Goal: Task Accomplishment & Management: Complete application form

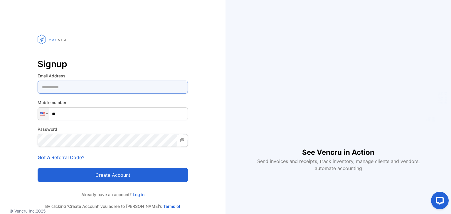
click at [120, 90] on Address-inputemail "email" at bounding box center [113, 87] width 150 height 13
type Address-inputemail "**********"
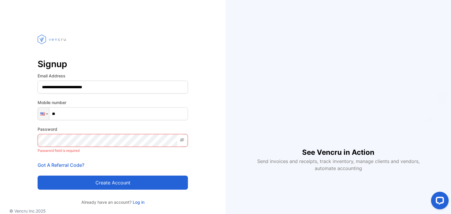
click at [114, 118] on input "**" at bounding box center [113, 113] width 150 height 13
type input "**********"
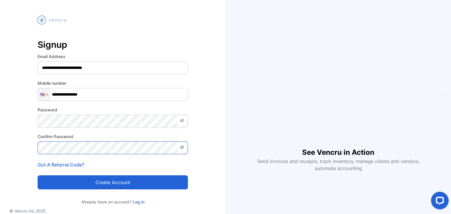
scroll to position [23, 0]
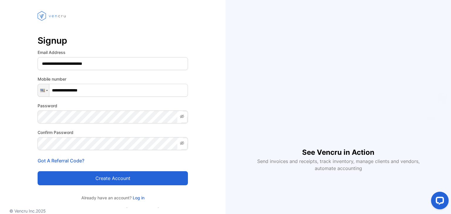
click at [97, 180] on button "Create account" at bounding box center [113, 178] width 150 height 14
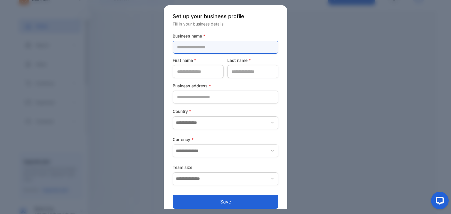
drag, startPoint x: 203, startPoint y: 45, endPoint x: 203, endPoint y: 49, distance: 3.5
click at [203, 49] on name-inputcompanyname "text" at bounding box center [226, 47] width 106 height 13
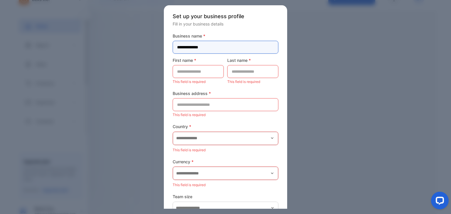
click at [197, 48] on name-inputcompanyname "**********" at bounding box center [226, 47] width 106 height 13
type name-inputcompanyname "**********"
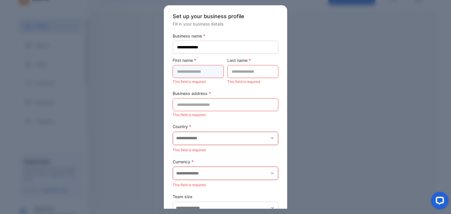
click at [195, 70] on name-inputfirstname "text" at bounding box center [198, 71] width 51 height 13
type name-inputfirstname "*******"
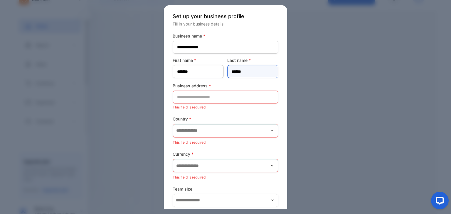
type name-inputlastname "******"
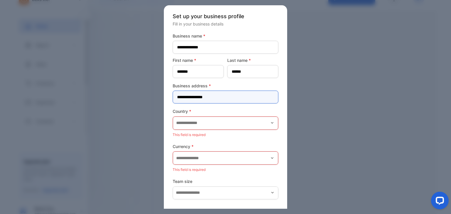
type address-inputaddress "**********"
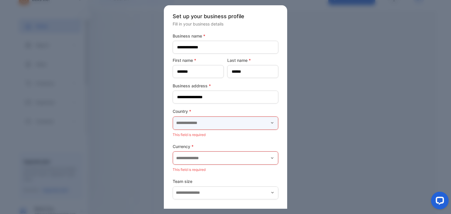
drag, startPoint x: 202, startPoint y: 126, endPoint x: 205, endPoint y: 127, distance: 3.0
click at [202, 126] on input "text" at bounding box center [225, 123] width 105 height 13
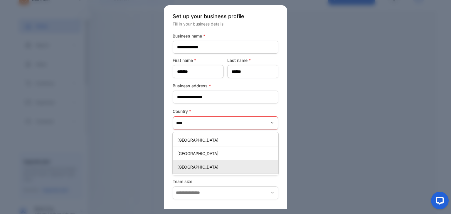
click at [197, 164] on p "[GEOGRAPHIC_DATA]" at bounding box center [226, 167] width 99 height 6
type input "**********"
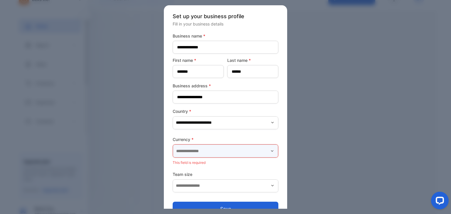
click at [193, 152] on input "text" at bounding box center [225, 151] width 105 height 13
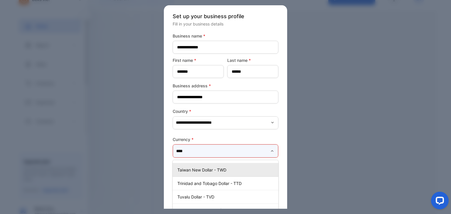
scroll to position [22, 0]
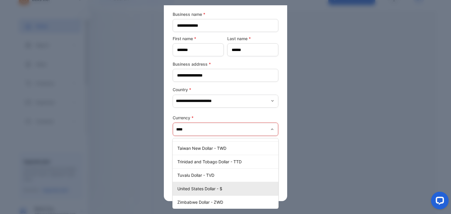
click at [211, 188] on p "United States Dollar - $" at bounding box center [226, 189] width 99 height 6
type input "**********"
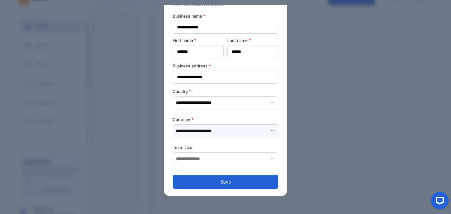
scroll to position [7, 0]
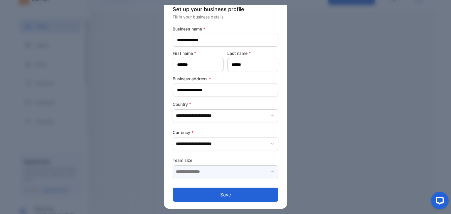
click at [204, 172] on input "text" at bounding box center [226, 171] width 106 height 13
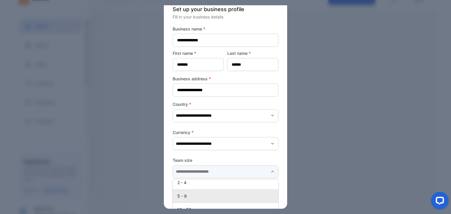
scroll to position [0, 0]
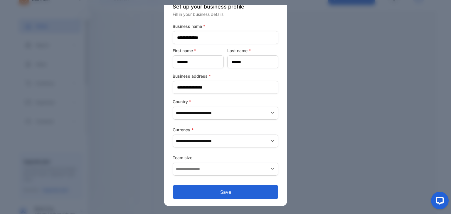
click at [206, 157] on label "Team size" at bounding box center [226, 158] width 106 height 6
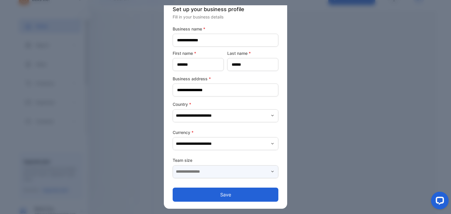
click at [207, 170] on input "text" at bounding box center [226, 171] width 106 height 13
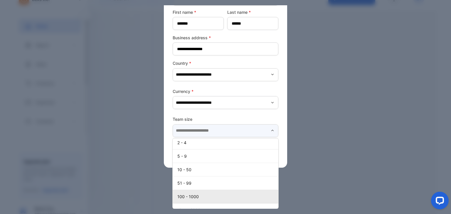
scroll to position [0, 0]
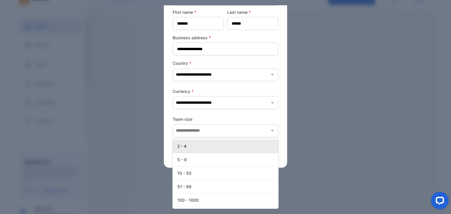
click at [195, 143] on p "2 - 4" at bounding box center [226, 146] width 99 height 6
type input "*****"
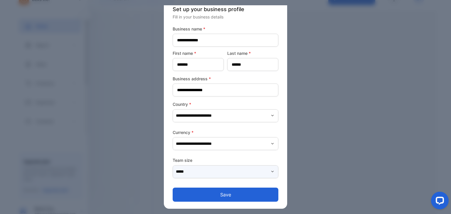
scroll to position [7, 0]
click at [222, 195] on button "Save" at bounding box center [226, 195] width 106 height 14
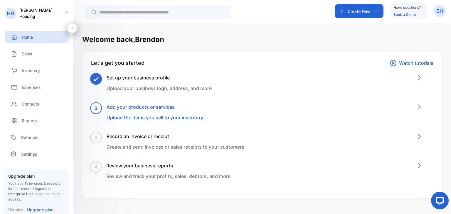
click at [432, 11] on div "Create New Have questions? Book a Demo BH" at bounding box center [390, 11] width 111 height 16
click at [434, 11] on div "BH" at bounding box center [440, 11] width 12 height 12
drag, startPoint x: 269, startPoint y: 11, endPoint x: 267, endPoint y: 8, distance: 4.2
click at [269, 10] on div "Create New Have questions? Book a Demo BH View profile Logout" at bounding box center [261, 11] width 377 height 23
click at [51, 14] on p "[PERSON_NAME] Housing" at bounding box center [40, 13] width 43 height 12
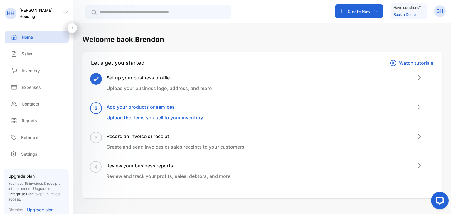
click at [66, 11] on icon at bounding box center [66, 12] width 6 height 6
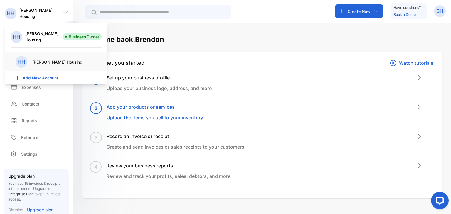
click at [40, 75] on span "Add New Account" at bounding box center [41, 78] width 36 height 6
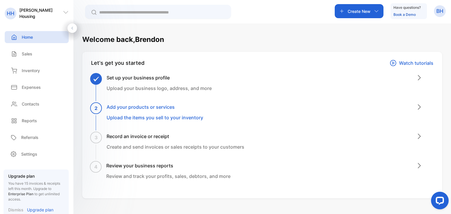
click at [61, 13] on div "[PERSON_NAME] Housing" at bounding box center [36, 13] width 73 height 12
click at [65, 13] on icon at bounding box center [65, 12] width 5 height 3
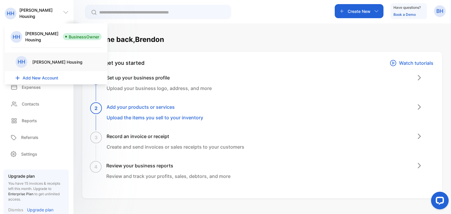
click at [54, 34] on p "[PERSON_NAME] Housing" at bounding box center [44, 37] width 38 height 12
click at [161, 31] on div "Welcome back, Brendon Let's get you started Watch tutorials Set up your busines…" at bounding box center [261, 130] width 377 height 214
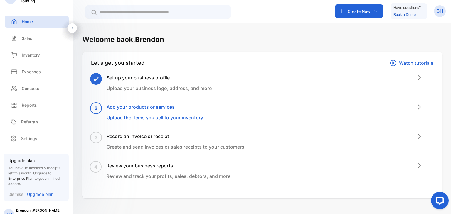
scroll to position [28, 0]
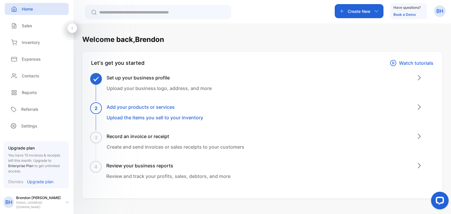
click at [37, 183] on p "Upgrade plan" at bounding box center [40, 182] width 26 height 6
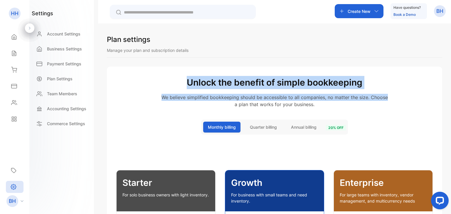
drag, startPoint x: 450, startPoint y: 55, endPoint x: 450, endPoint y: 97, distance: 42.0
click at [450, 97] on div "Plan settings Manage your plan and subscription details Unlock the benefit of s…" at bounding box center [274, 130] width 353 height 214
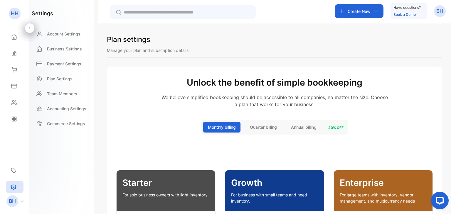
drag, startPoint x: 261, startPoint y: 124, endPoint x: 266, endPoint y: 124, distance: 5.3
click at [263, 123] on button "Quarter billing" at bounding box center [263, 127] width 36 height 11
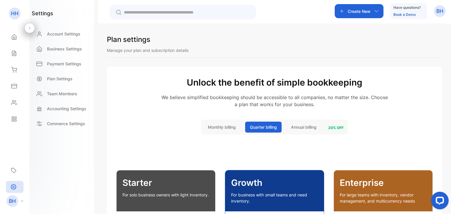
click at [291, 122] on button "Annual billing" at bounding box center [303, 127] width 35 height 11
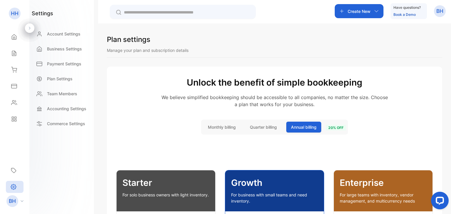
click at [335, 129] on span "20 % off" at bounding box center [336, 128] width 20 height 6
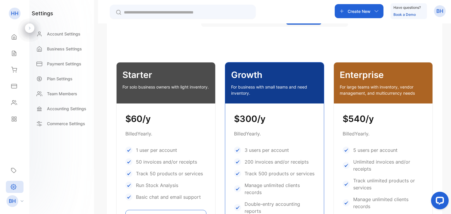
scroll to position [61, 0]
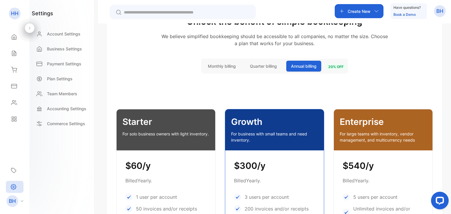
click at [218, 63] on button "Monthly billing" at bounding box center [221, 66] width 37 height 11
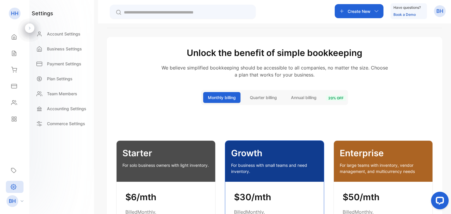
scroll to position [0, 0]
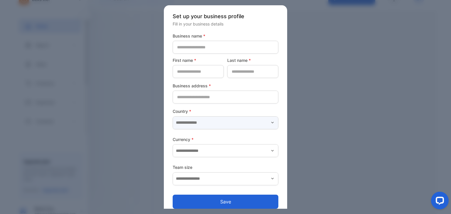
click at [229, 123] on input "text" at bounding box center [226, 122] width 106 height 13
click at [239, 112] on label "Country *" at bounding box center [226, 111] width 106 height 6
click at [355, 97] on div at bounding box center [225, 107] width 451 height 214
